Goal: Task Accomplishment & Management: Manage account settings

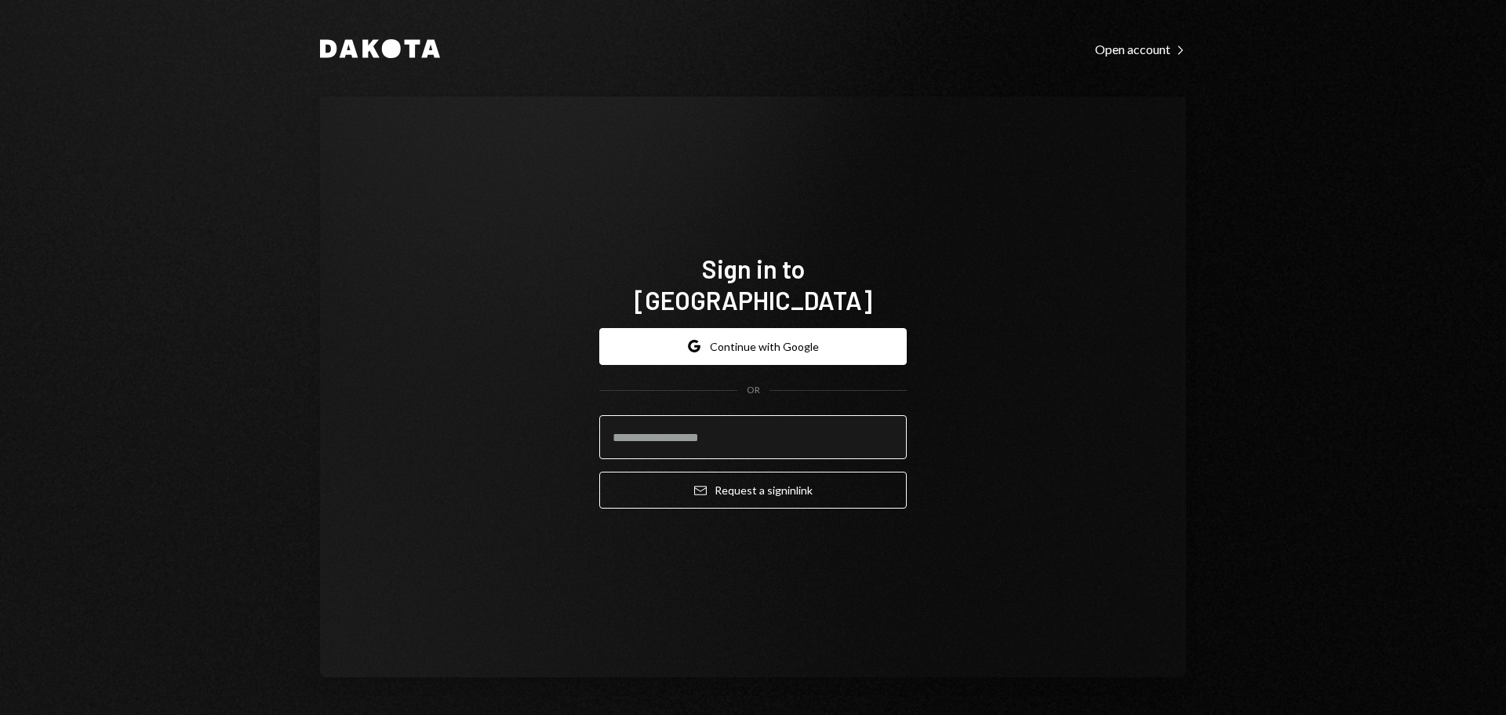
click at [794, 425] on input "email" at bounding box center [753, 437] width 308 height 44
type input "**********"
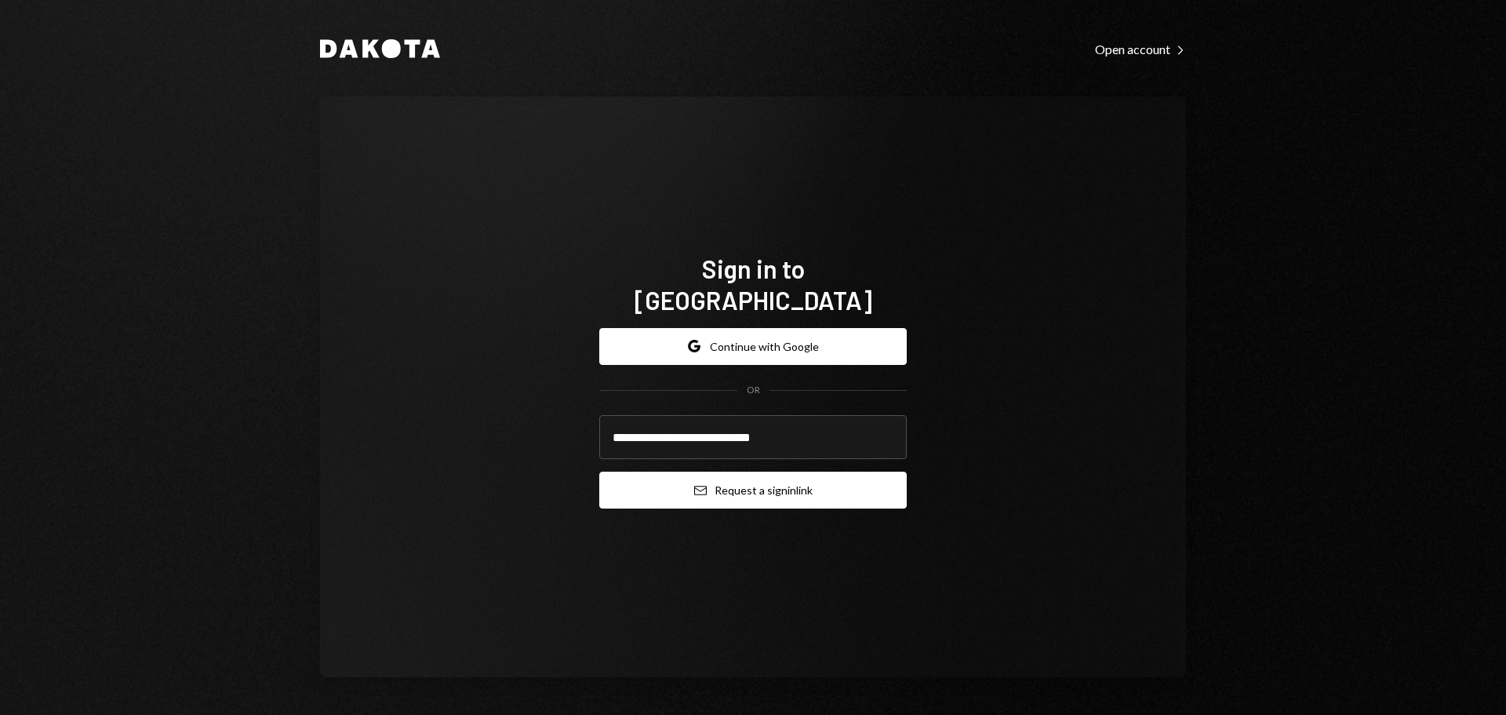
click at [800, 484] on button "Email Request a sign in link" at bounding box center [753, 490] width 308 height 37
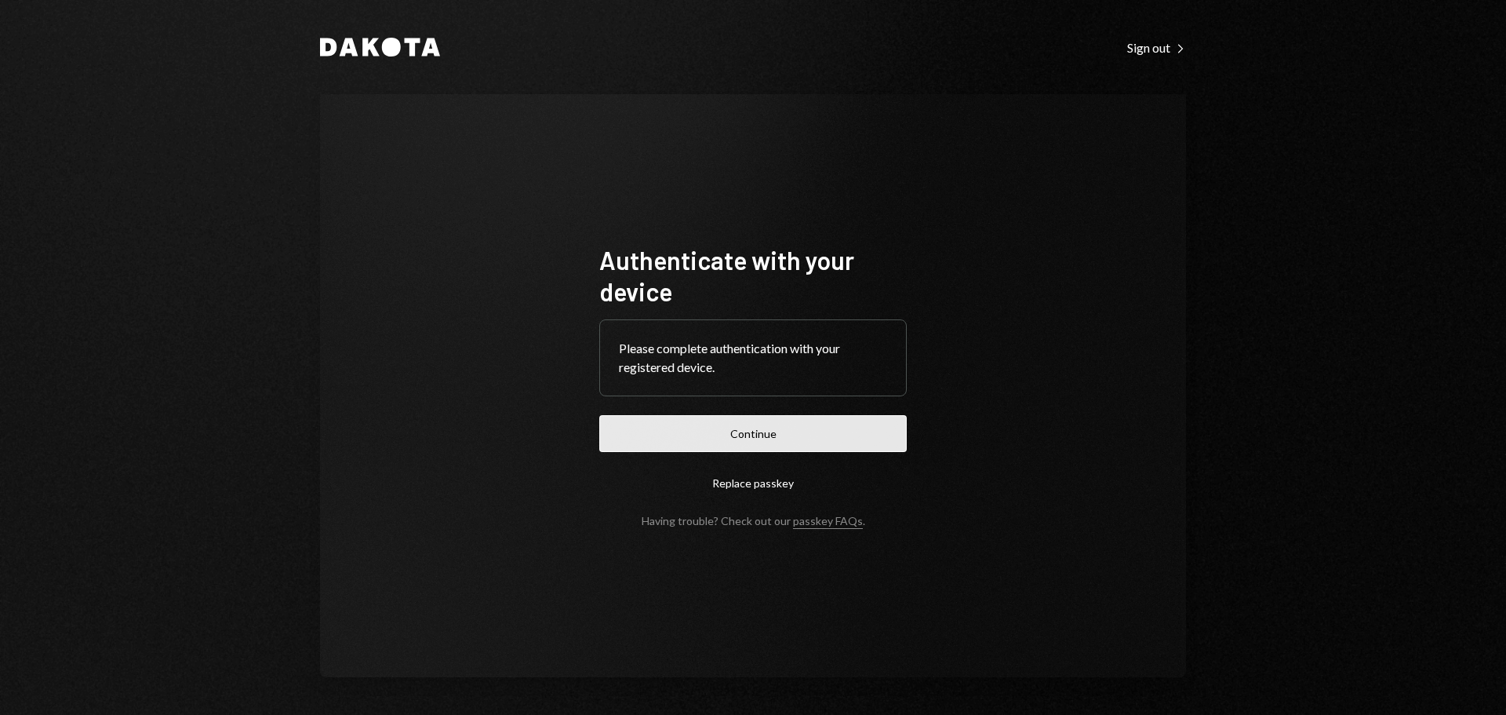
click at [749, 427] on button "Continue" at bounding box center [753, 433] width 308 height 37
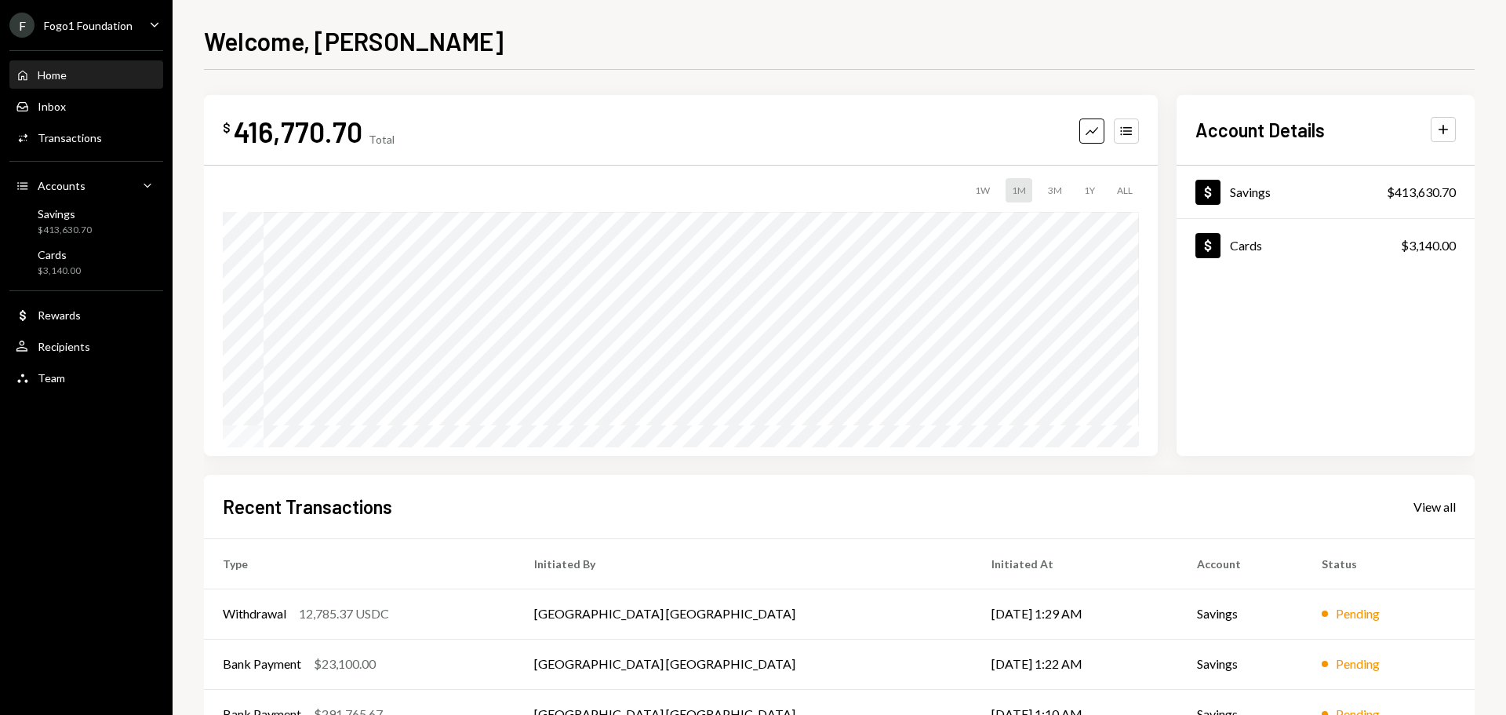
click at [150, 30] on icon "Caret Down" at bounding box center [154, 24] width 17 height 17
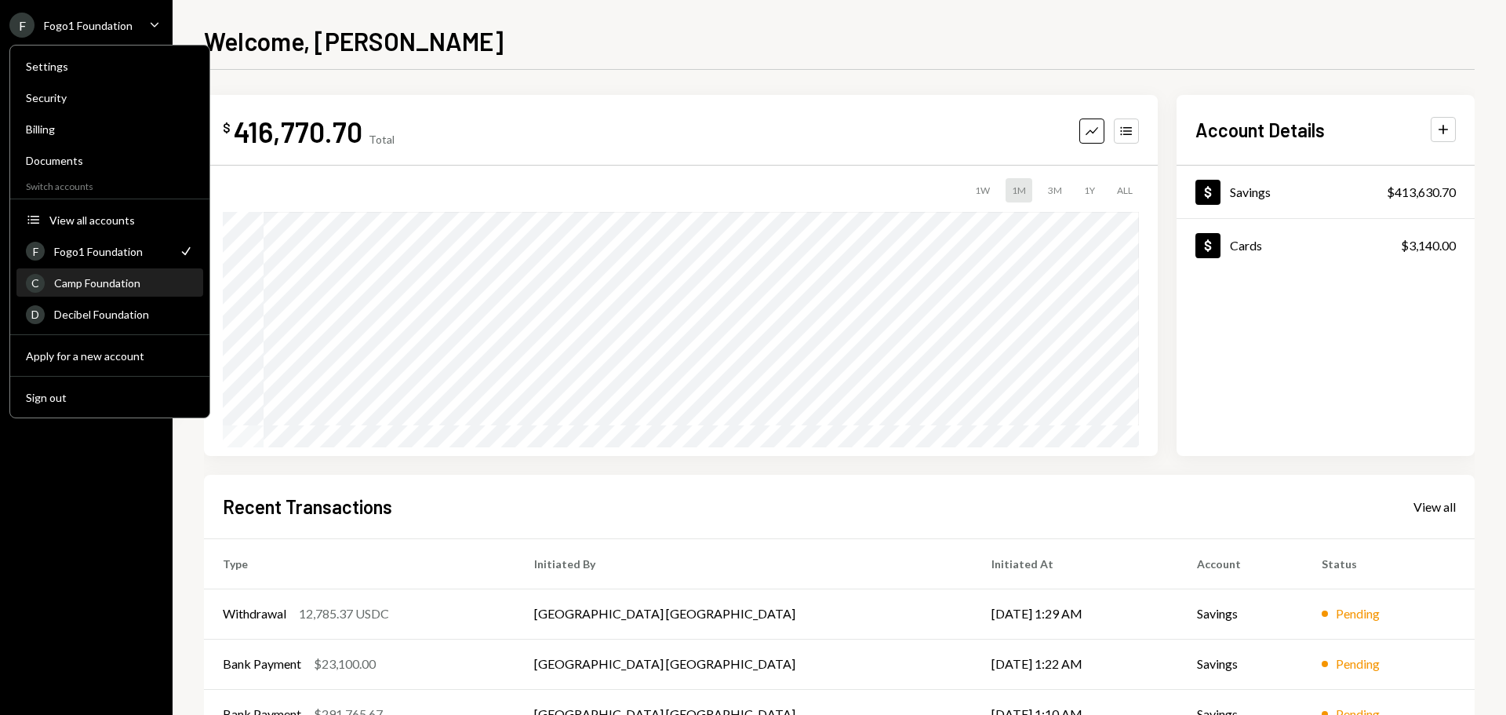
click at [130, 290] on div "C Camp Foundation" at bounding box center [110, 283] width 168 height 27
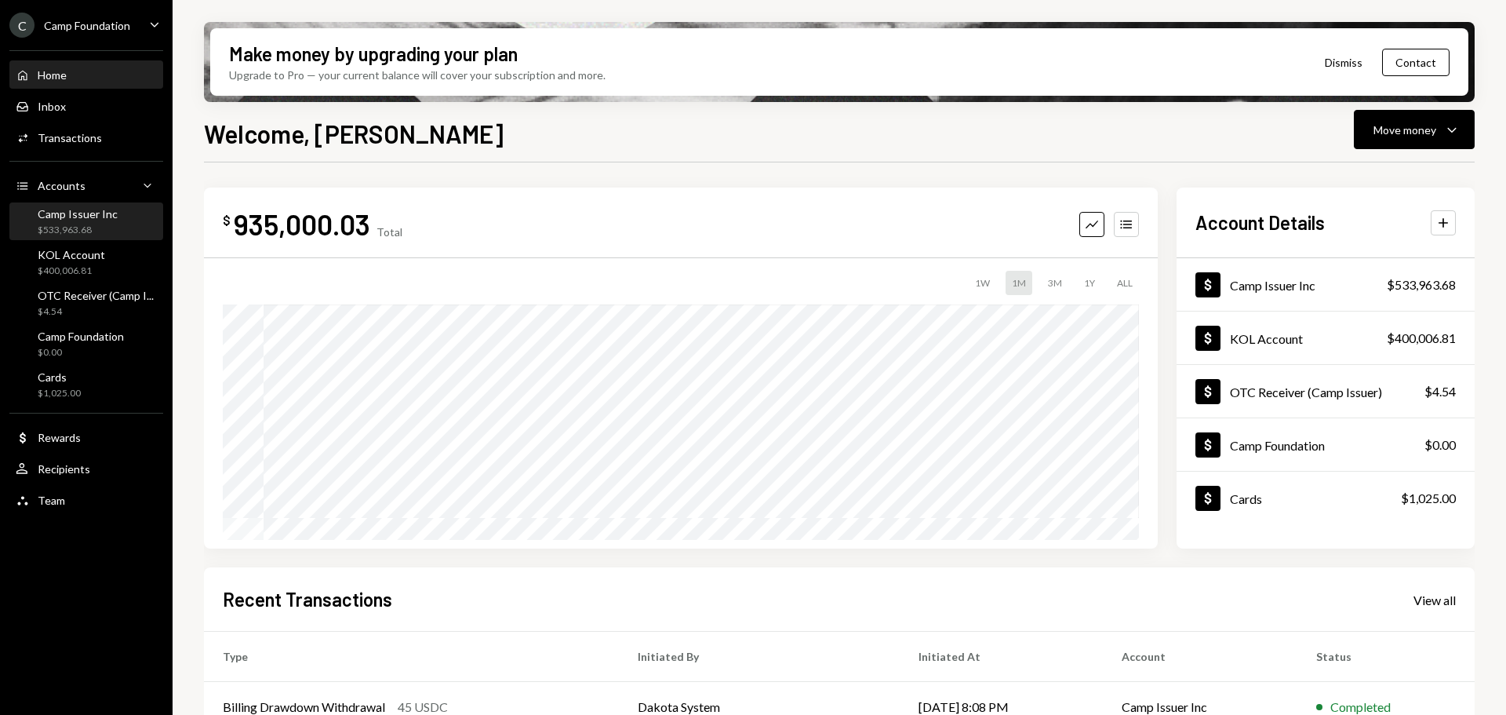
click at [78, 215] on div "Camp Issuer Inc" at bounding box center [78, 213] width 80 height 13
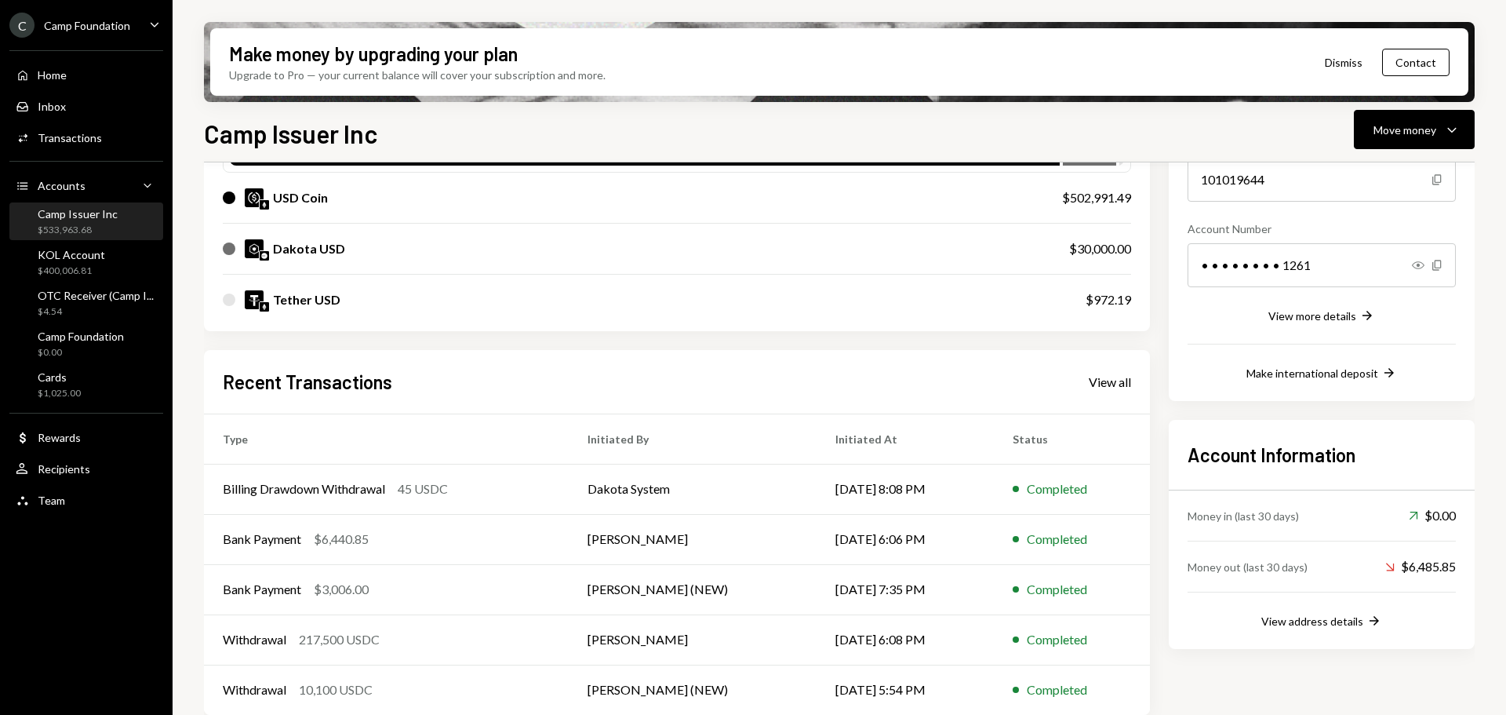
scroll to position [204, 0]
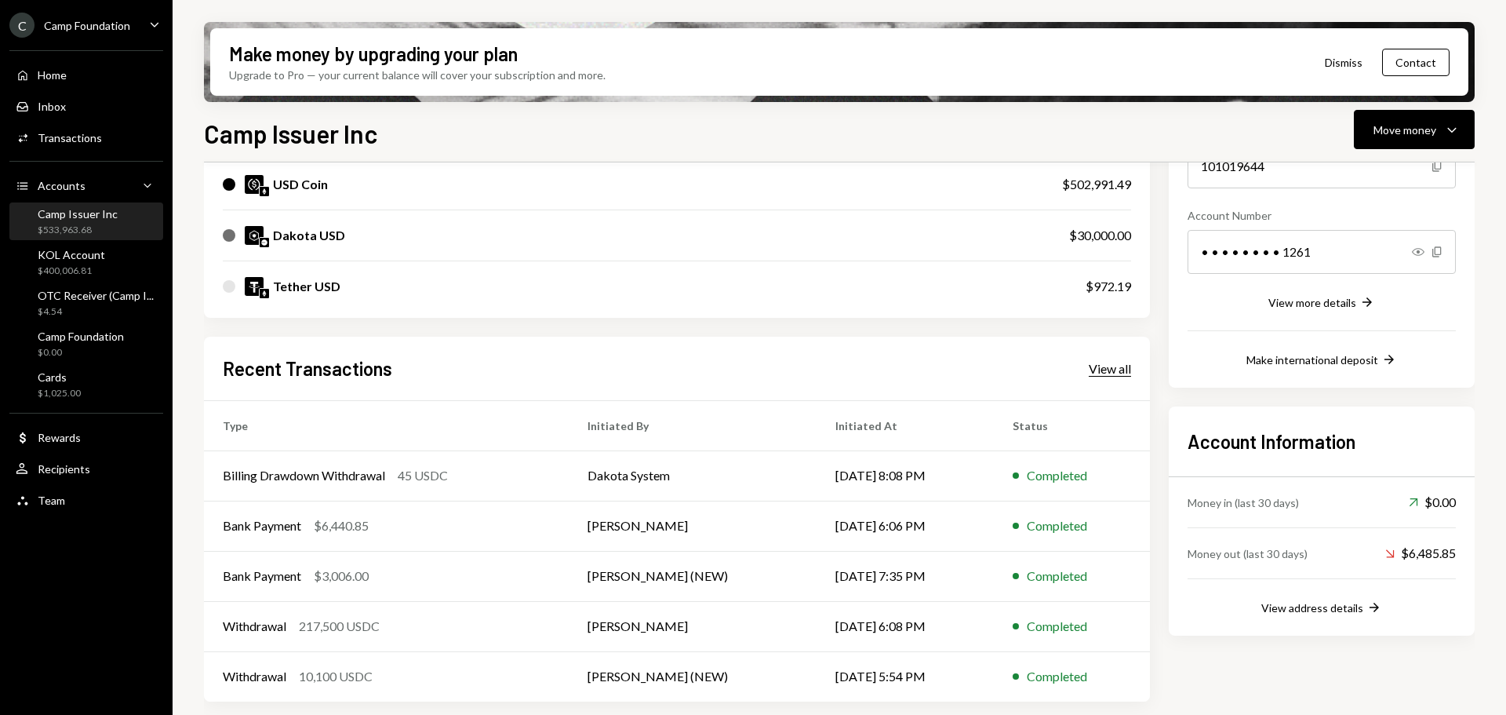
click at [1117, 371] on div "View all" at bounding box center [1110, 369] width 42 height 16
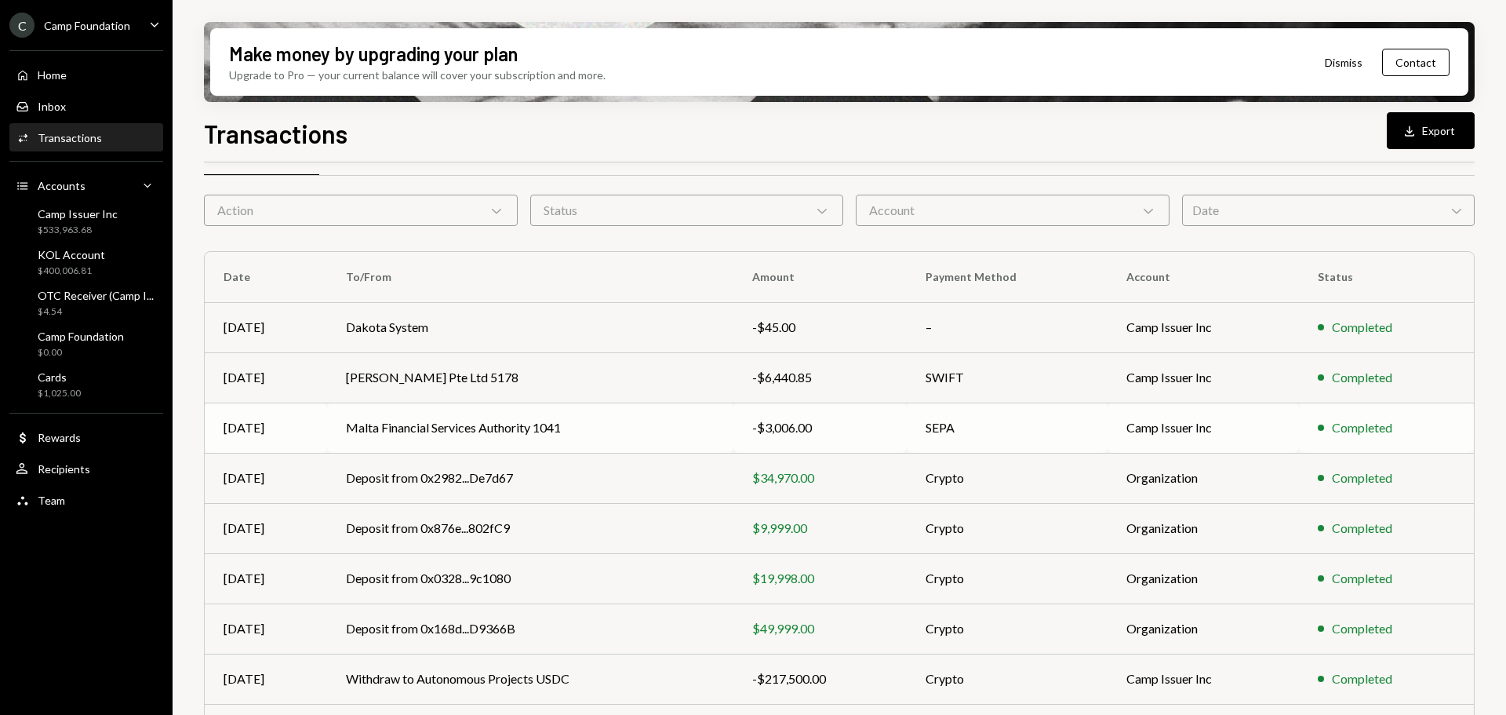
scroll to position [78, 0]
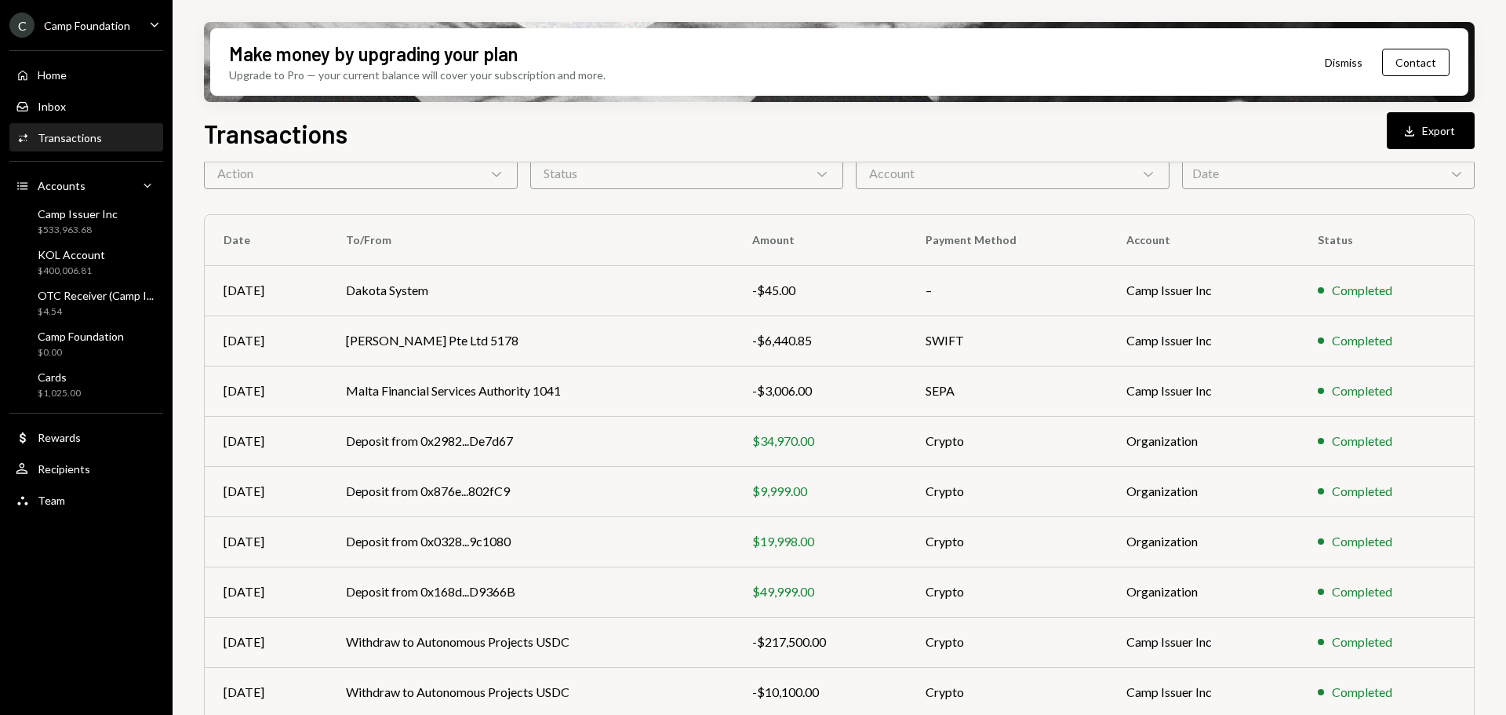
click at [109, 128] on div "Activities Transactions" at bounding box center [86, 138] width 141 height 27
click at [97, 232] on div "$533,963.68" at bounding box center [78, 230] width 80 height 13
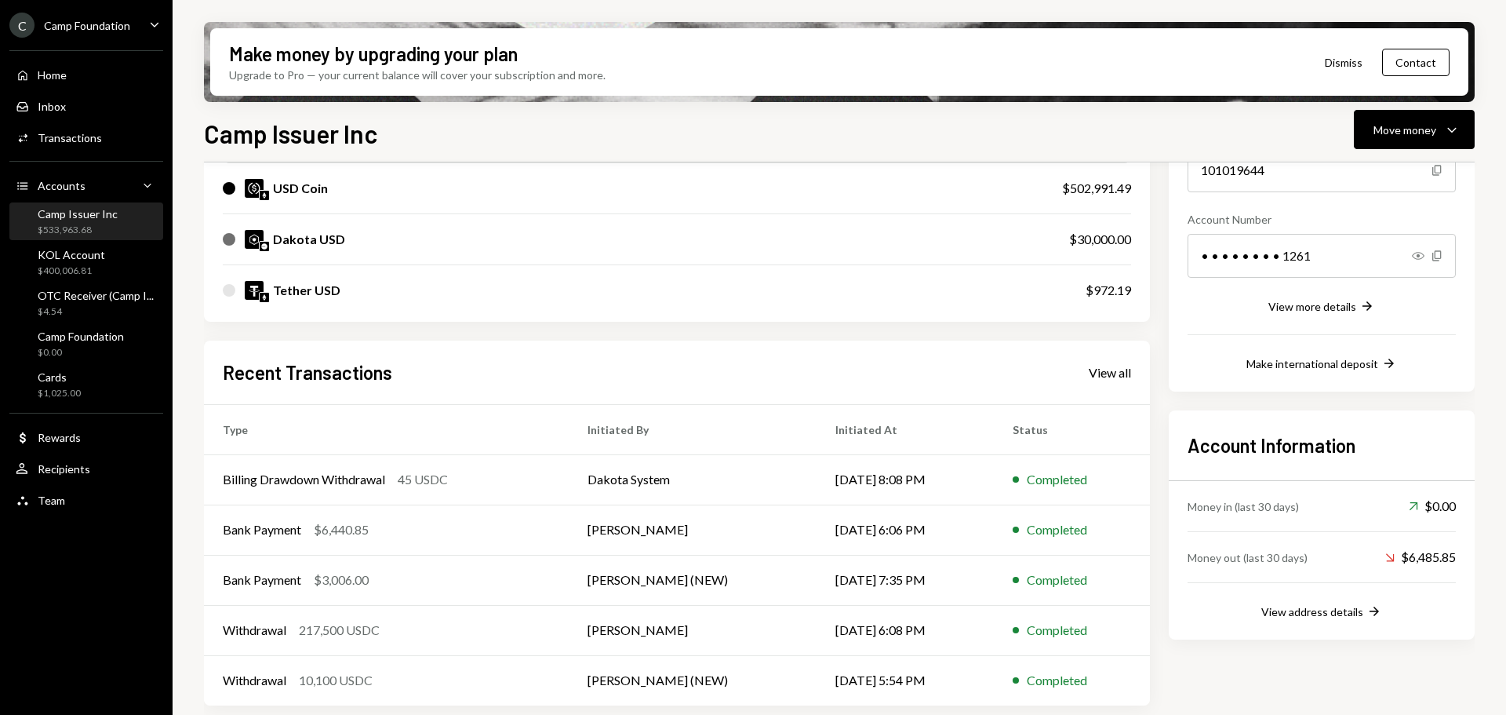
scroll to position [204, 0]
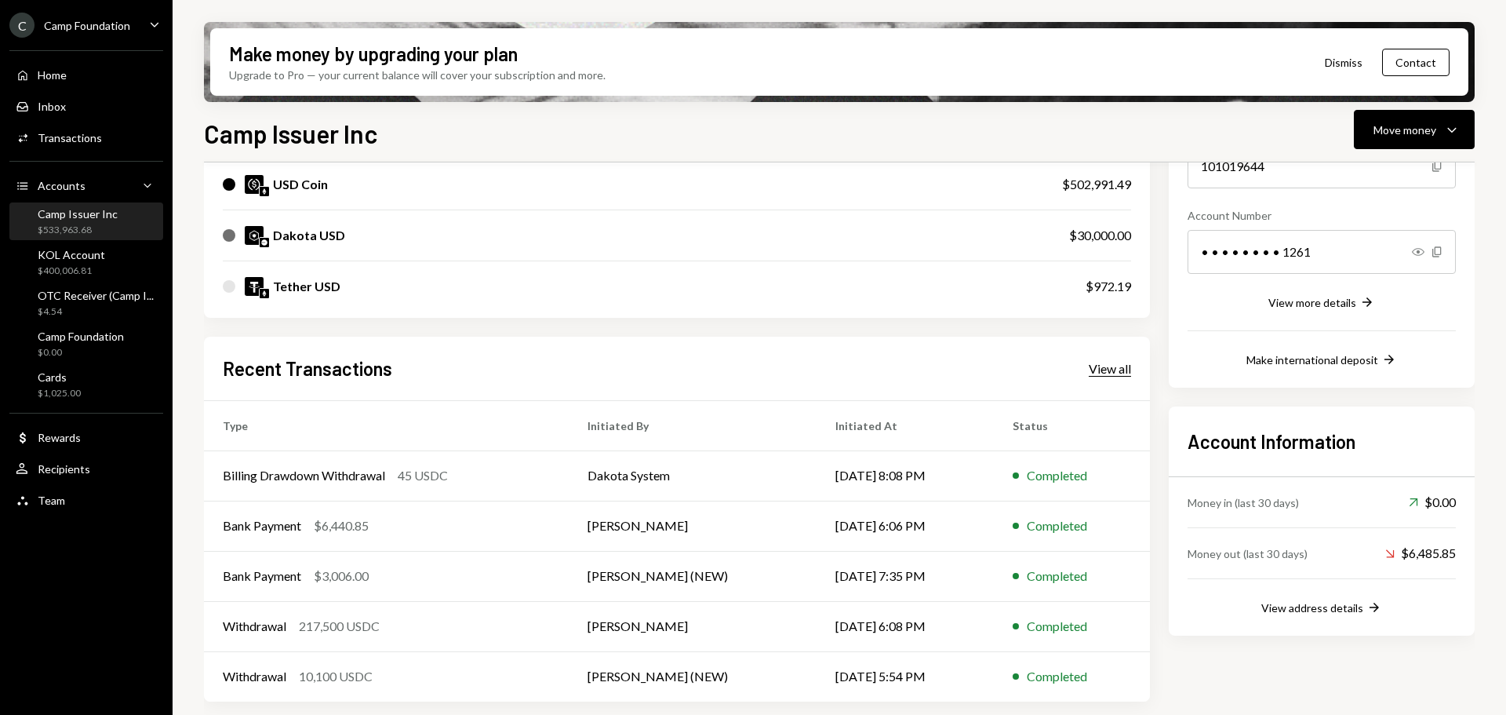
click at [1123, 373] on div "View all" at bounding box center [1110, 369] width 42 height 16
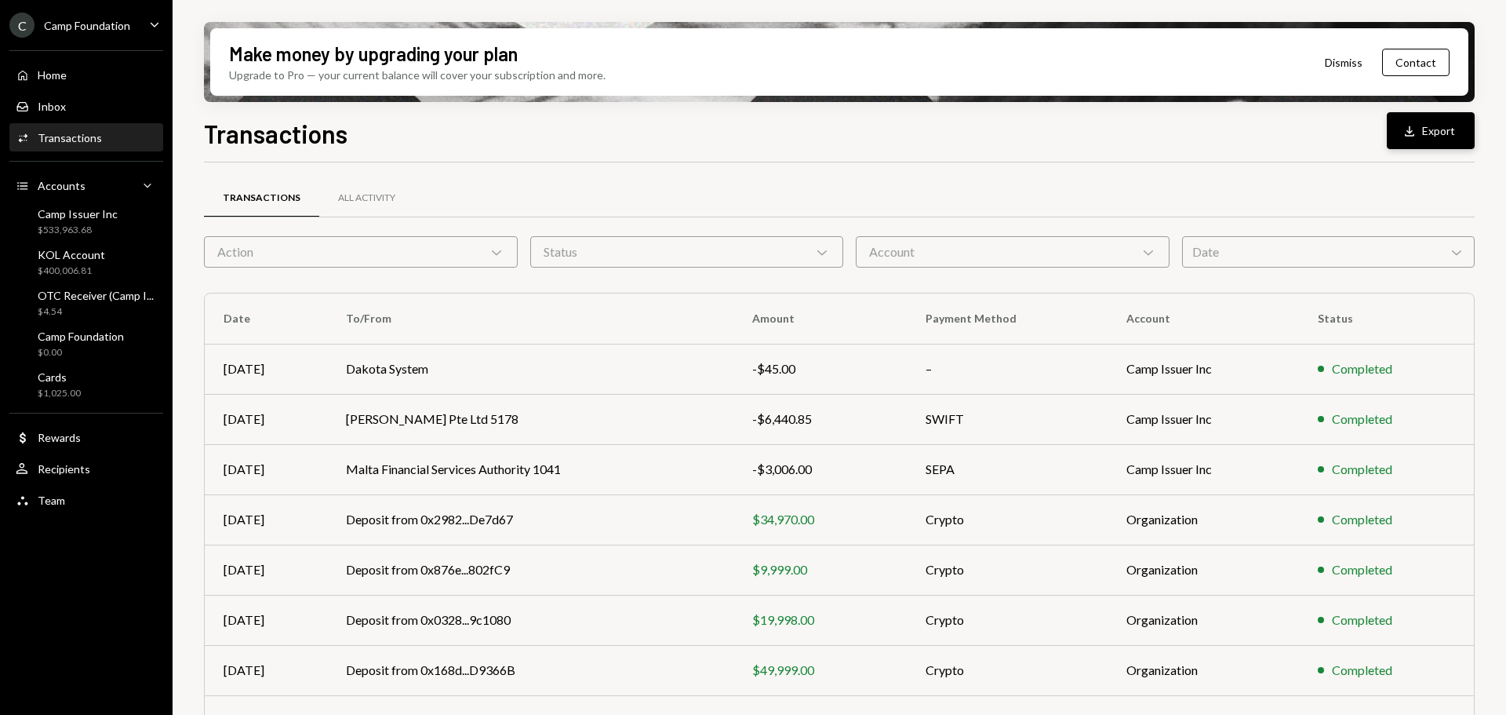
click at [1419, 133] on div "Download" at bounding box center [1412, 131] width 20 height 16
